Goal: Task Accomplishment & Management: Use online tool/utility

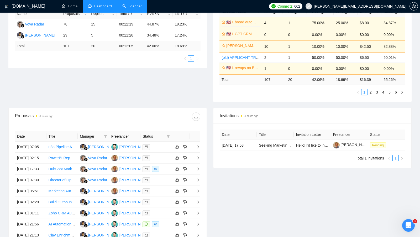
click at [124, 8] on link "Scanner" at bounding box center [131, 6] width 19 height 4
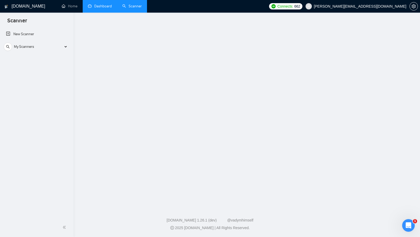
click at [107, 8] on link "Dashboard" at bounding box center [100, 6] width 24 height 4
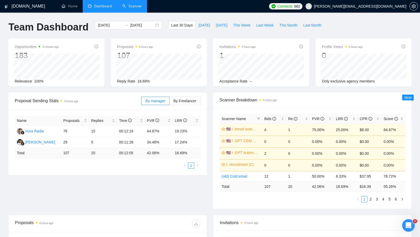
click at [119, 174] on div "Name Proposals Replies Time PVR LRR Vova Radar 78 15 00:12:19 44.87% 19.23% [PE…" at bounding box center [107, 142] width 199 height 66
click at [122, 4] on link "Scanner" at bounding box center [131, 6] width 19 height 4
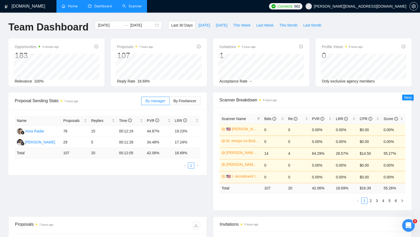
click at [66, 8] on link "Home" at bounding box center [70, 6] width 16 height 4
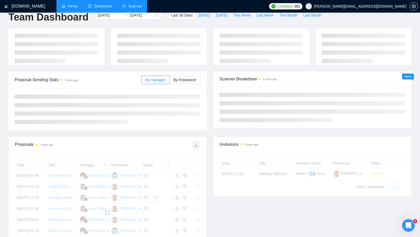
scroll to position [11, 0]
